Goal: Find specific page/section: Find specific page/section

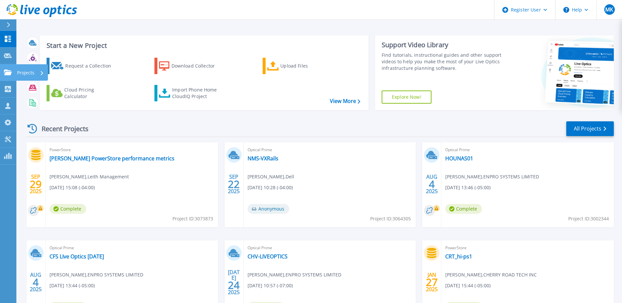
click at [22, 69] on p "Projects" at bounding box center [25, 72] width 17 height 17
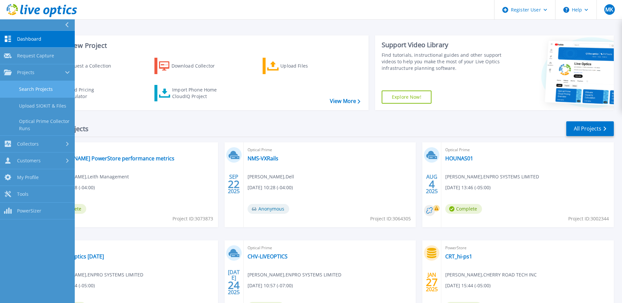
click at [53, 88] on link "Search Projects" at bounding box center [37, 89] width 75 height 17
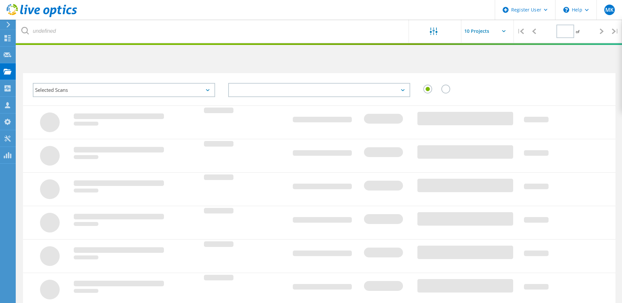
type input "1"
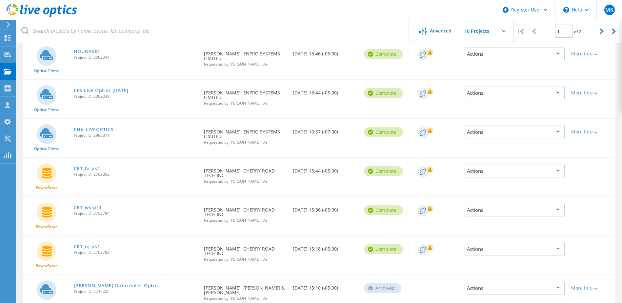
scroll to position [200, 0]
